Goal: Information Seeking & Learning: Learn about a topic

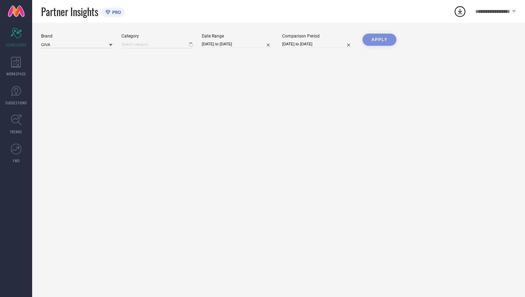
type input "All"
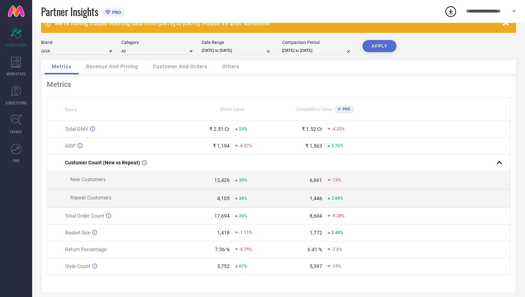
scroll to position [26, 0]
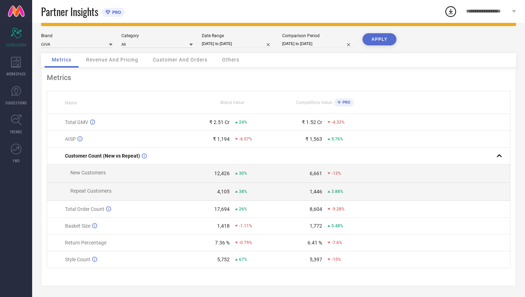
click at [110, 59] on span "Revenue And Pricing" at bounding box center [112, 60] width 52 height 6
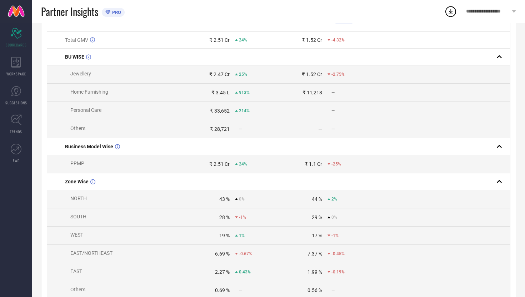
scroll to position [0, 0]
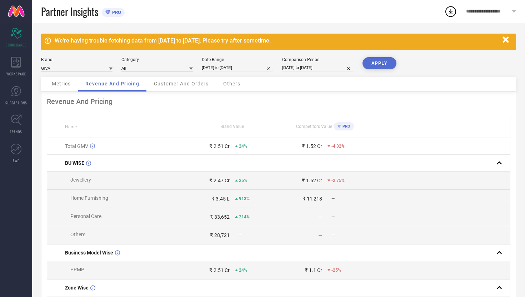
click at [165, 83] on span "Customer And Orders" at bounding box center [181, 84] width 55 height 6
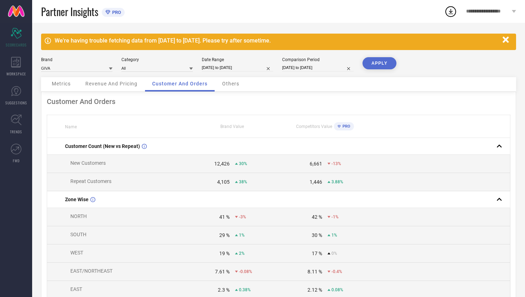
click at [222, 87] on div "Others" at bounding box center [230, 84] width 31 height 14
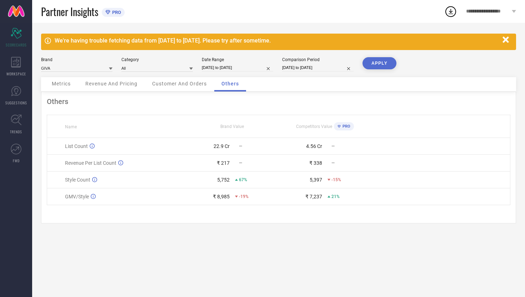
click at [61, 83] on span "Metrics" at bounding box center [61, 84] width 19 height 6
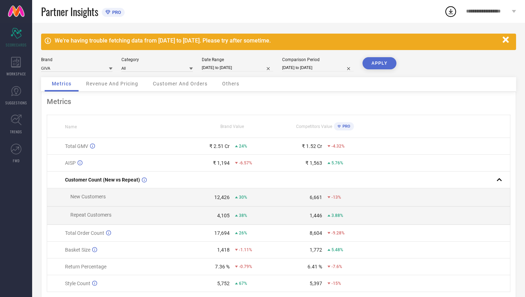
click at [377, 65] on button "APPLY" at bounding box center [379, 63] width 34 height 12
click at [191, 67] on icon at bounding box center [191, 69] width 4 height 4
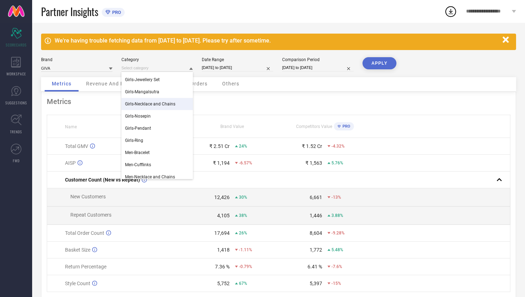
scroll to position [117, 0]
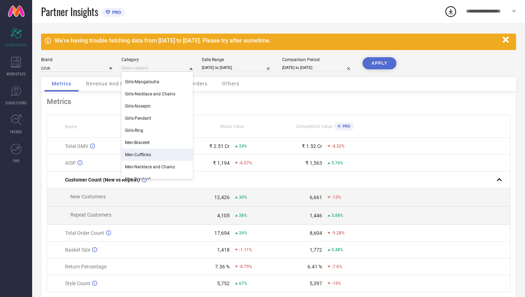
click at [154, 151] on div "Men-Cufflinks" at bounding box center [156, 154] width 71 height 12
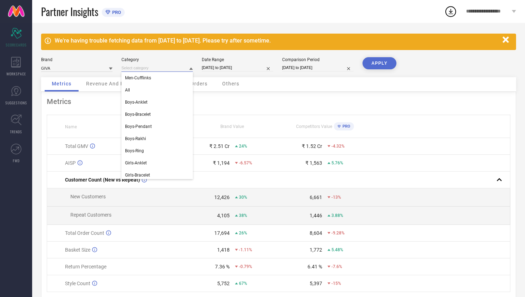
click at [186, 69] on input at bounding box center [156, 67] width 71 height 7
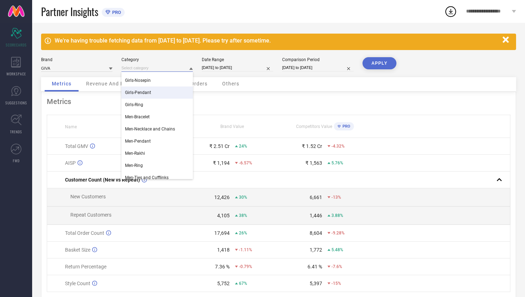
scroll to position [177, 0]
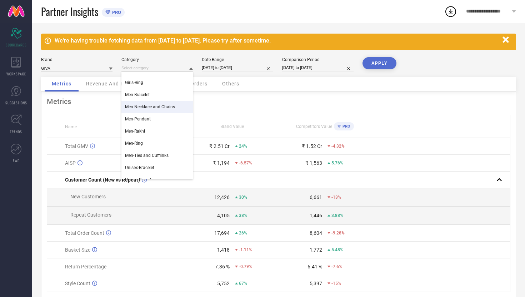
click at [168, 108] on span "Men-Necklace and Chains" at bounding box center [150, 106] width 50 height 5
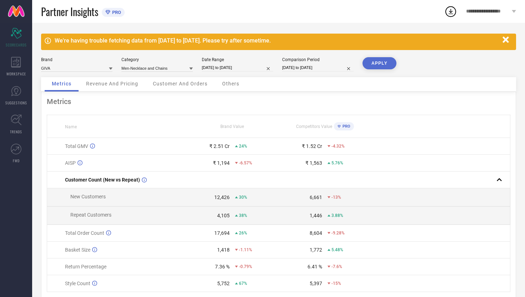
click at [379, 65] on button "APPLY" at bounding box center [379, 63] width 34 height 12
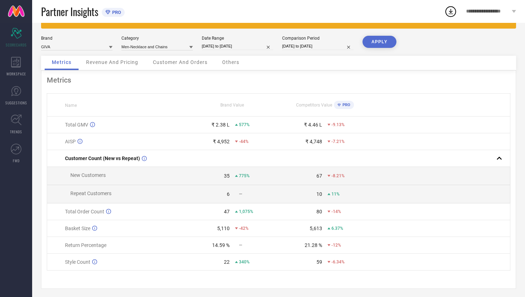
scroll to position [26, 0]
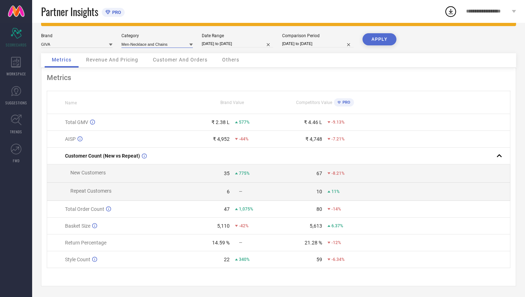
click at [182, 41] on input at bounding box center [156, 43] width 71 height 7
